Goal: Use online tool/utility: Use online tool/utility

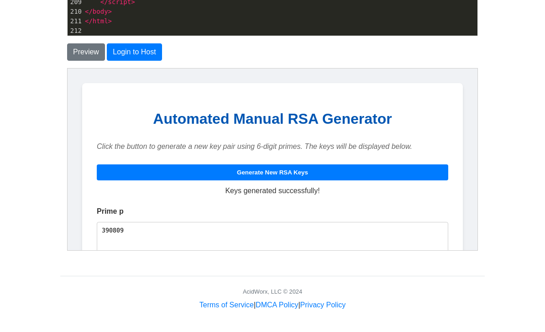
click at [428, 165] on button "Generate New RSA Keys" at bounding box center [271, 172] width 351 height 16
type textarea "932923"
type textarea "491539"
type textarea "458568038497"
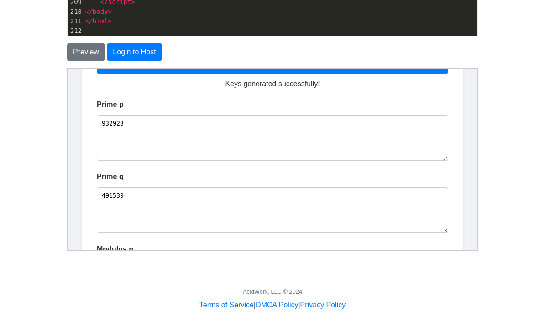
scroll to position [94, 0]
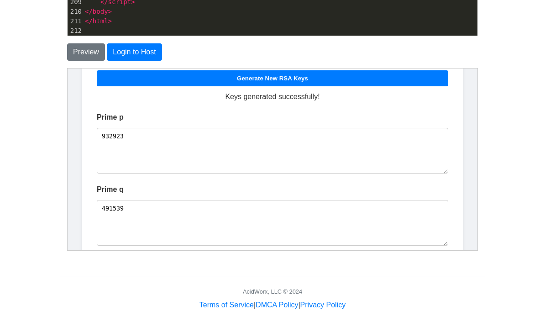
click at [431, 78] on button "Generate New RSA Keys" at bounding box center [271, 78] width 351 height 16
type textarea "303889"
type textarea "428951"
type textarea "130353490439"
click at [433, 83] on button "Generate New RSA Keys" at bounding box center [271, 78] width 351 height 16
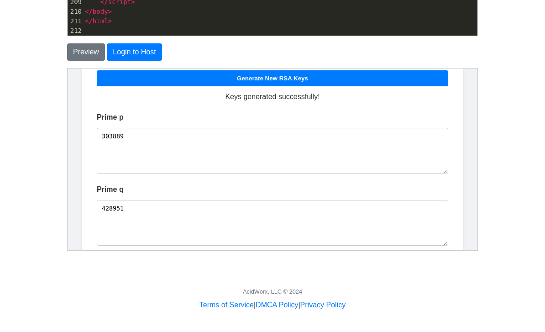
type textarea "289727"
type textarea "859853"
type textarea "249122630131"
click at [433, 83] on button "Generate New RSA Keys" at bounding box center [271, 78] width 351 height 16
type textarea "180311"
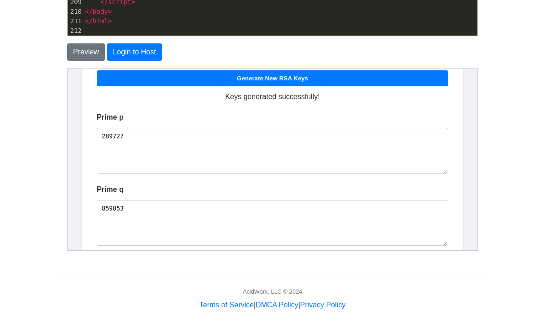
type textarea "485479"
type textarea "87537203969"
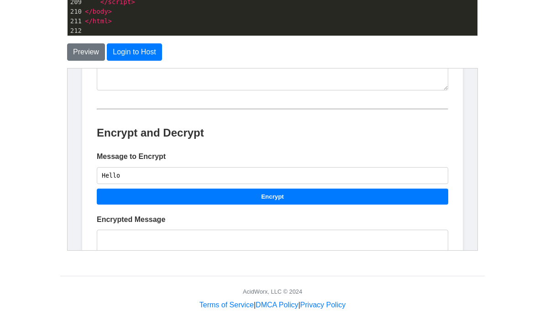
scroll to position [394, 0]
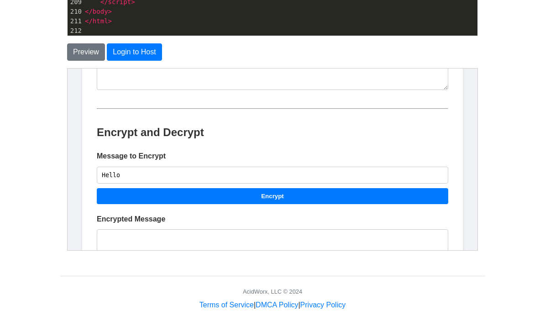
click at [428, 193] on button "Encrypt" at bounding box center [271, 196] width 351 height 16
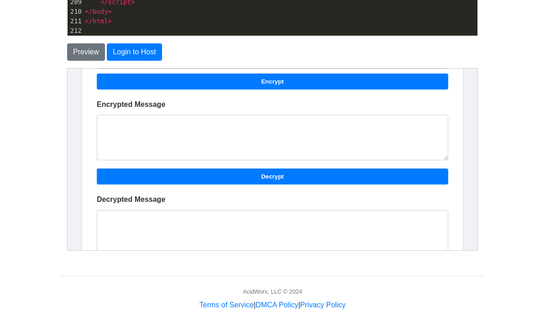
scroll to position [511, 0]
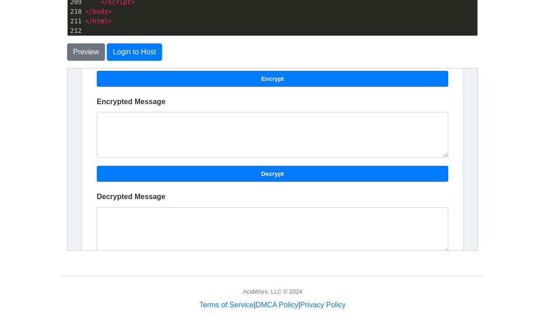
click at [435, 143] on textarea "Encrypted Message" at bounding box center [271, 134] width 351 height 46
click at [428, 137] on textarea "Encrypted Message" at bounding box center [271, 134] width 351 height 46
click at [426, 137] on textarea "Encrypted Message" at bounding box center [271, 134] width 351 height 46
click at [420, 165] on button "Decrypt" at bounding box center [271, 173] width 351 height 16
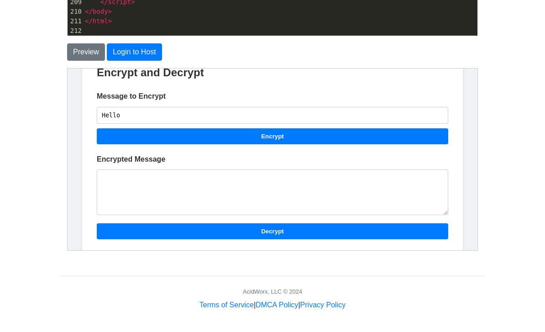
scroll to position [430, 0]
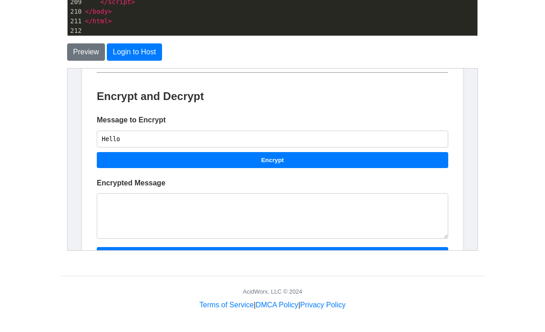
click at [421, 156] on button "Encrypt" at bounding box center [271, 159] width 351 height 16
click at [398, 203] on textarea "Encrypted Message" at bounding box center [271, 216] width 351 height 46
click at [393, 214] on textarea "Encrypted Message" at bounding box center [271, 216] width 351 height 46
click at [394, 211] on textarea "Encrypted Message" at bounding box center [271, 216] width 351 height 46
click at [426, 152] on button "Encrypt" at bounding box center [271, 159] width 351 height 16
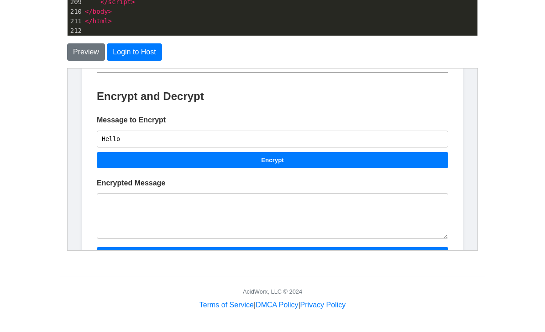
click at [425, 151] on button "Encrypt" at bounding box center [271, 159] width 351 height 16
click at [388, 134] on input "Hello" at bounding box center [271, 138] width 351 height 17
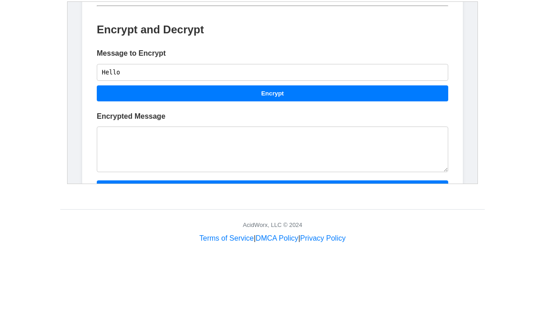
click at [363, 85] on button "Encrypt" at bounding box center [271, 93] width 351 height 16
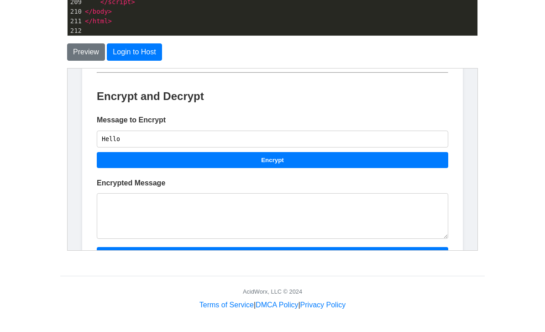
click at [347, 138] on input "Hello" at bounding box center [271, 138] width 351 height 17
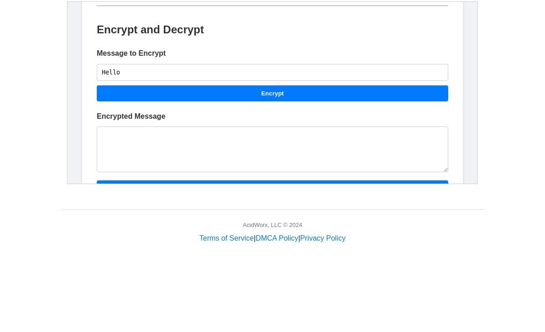
click at [372, 93] on button "Encrypt" at bounding box center [271, 93] width 351 height 16
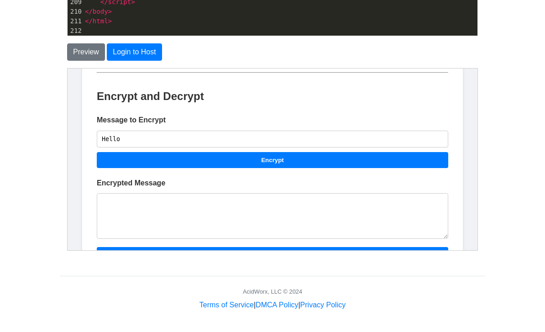
click at [317, 197] on textarea "Encrypted Message" at bounding box center [271, 216] width 351 height 46
click at [315, 210] on textarea "Encrypted Message" at bounding box center [271, 216] width 351 height 46
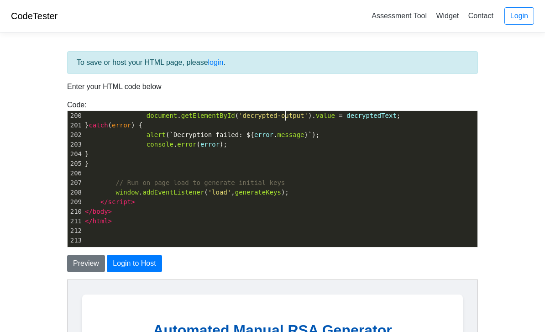
scroll to position [1909, 0]
type textarea "error"
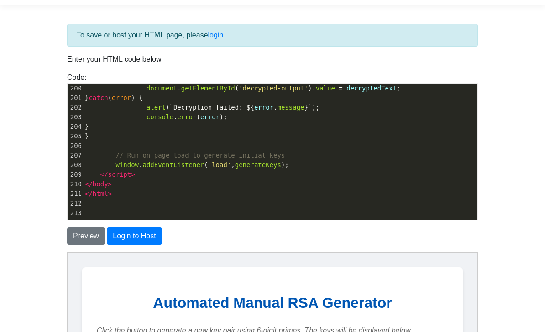
scroll to position [17, 0]
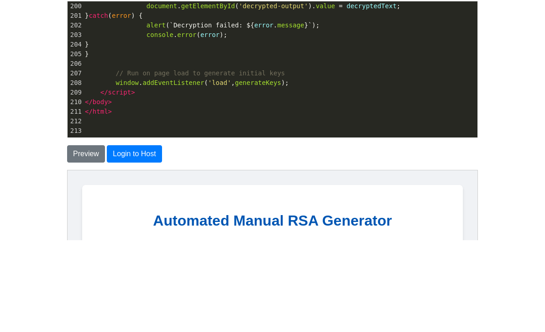
click at [107, 200] on span "html" at bounding box center [101, 203] width 16 height 7
click at [116, 199] on pre "</ html >" at bounding box center [280, 204] width 394 height 10
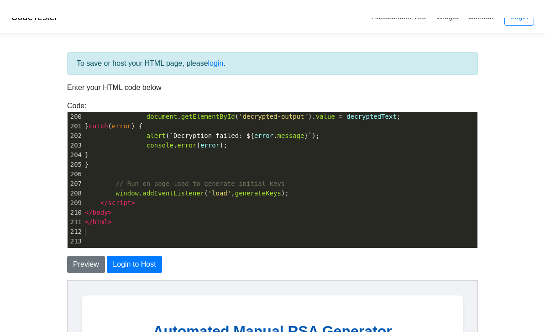
scroll to position [0, 0]
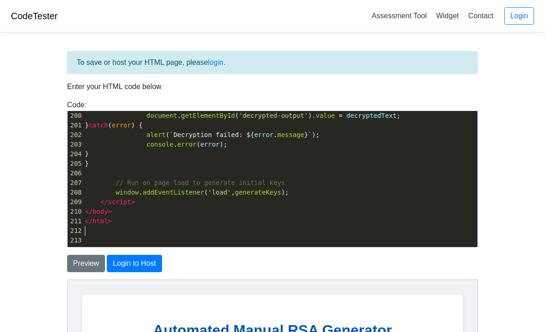
click at [499, 82] on body "CodeTester Assessment Tool Widget Contact Login To save or host your HTML page,…" at bounding box center [272, 261] width 545 height 522
type textarea ");"
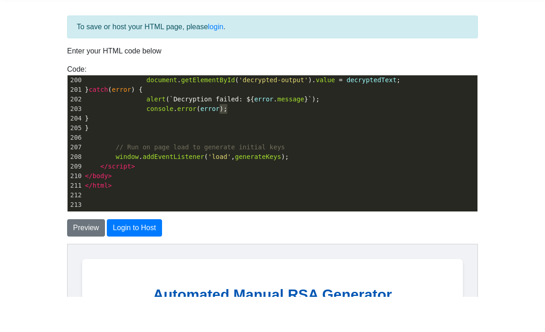
type textarea "}"
